Goal: Complete application form

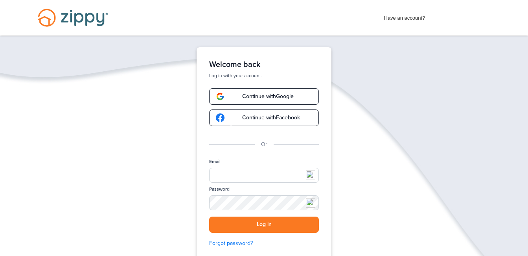
click at [293, 96] on span "Continue with Google" at bounding box center [263, 97] width 59 height 6
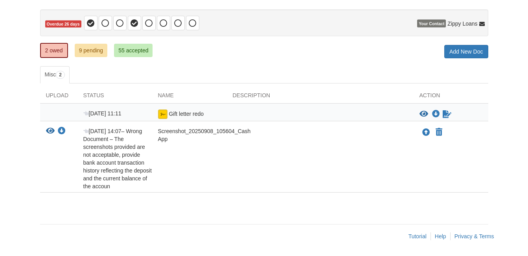
scroll to position [70, 0]
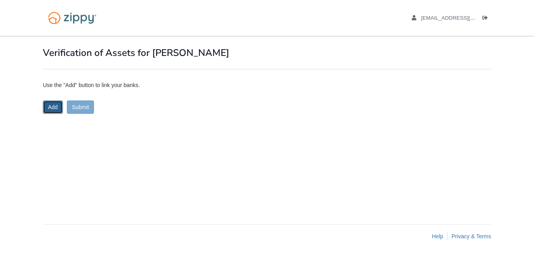
click at [50, 107] on button "Add" at bounding box center [53, 106] width 20 height 13
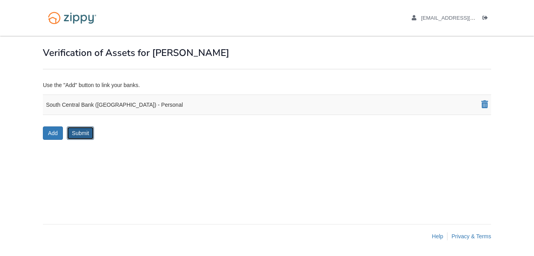
click at [89, 132] on button "Submit" at bounding box center [81, 132] width 28 height 13
